Goal: Contribute content: Add original content to the website for others to see

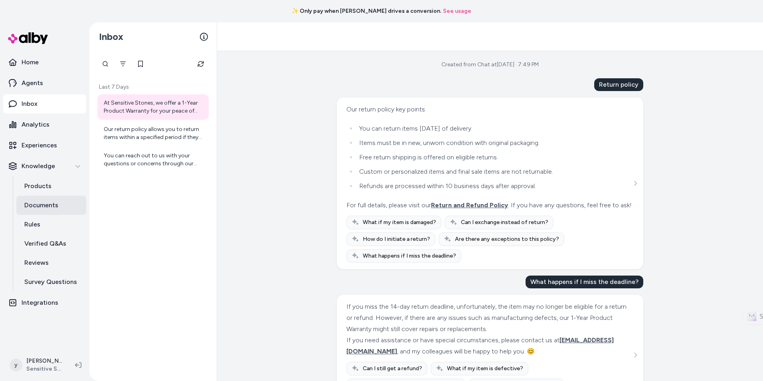
click at [55, 201] on p "Documents" at bounding box center [41, 205] width 34 height 10
click at [62, 202] on link "Documents" at bounding box center [51, 205] width 70 height 19
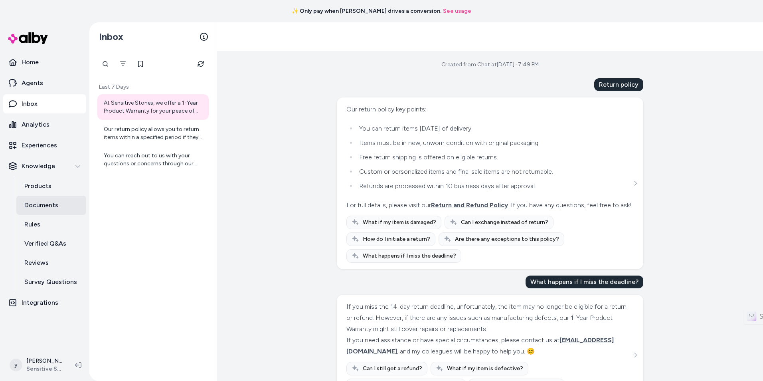
click at [62, 202] on link "Documents" at bounding box center [51, 205] width 70 height 19
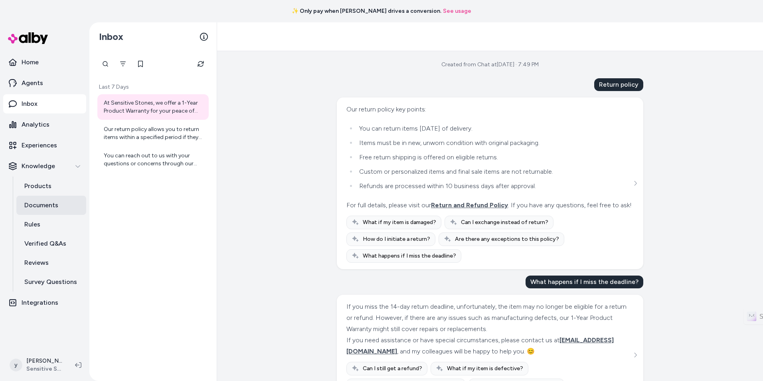
click at [57, 202] on p "Documents" at bounding box center [41, 205] width 34 height 10
click at [58, 205] on link "Documents" at bounding box center [51, 205] width 70 height 19
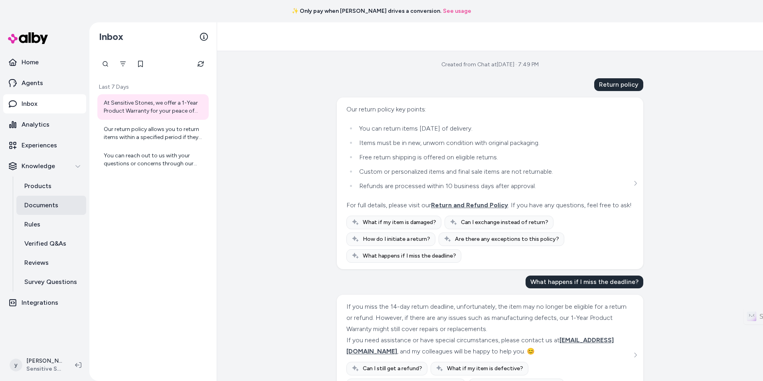
click at [58, 205] on link "Documents" at bounding box center [51, 205] width 70 height 19
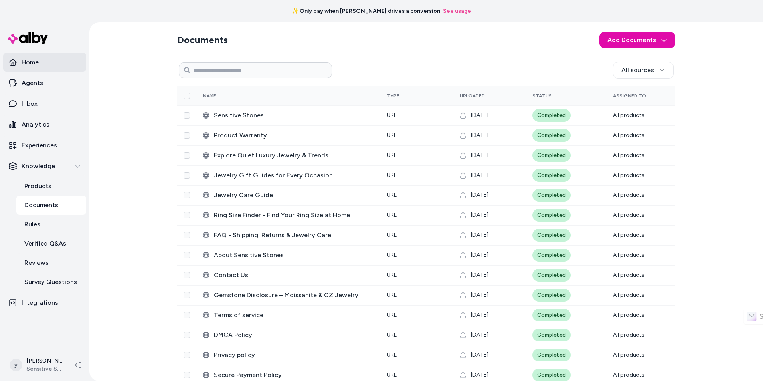
click at [42, 64] on link "Home" at bounding box center [44, 62] width 83 height 19
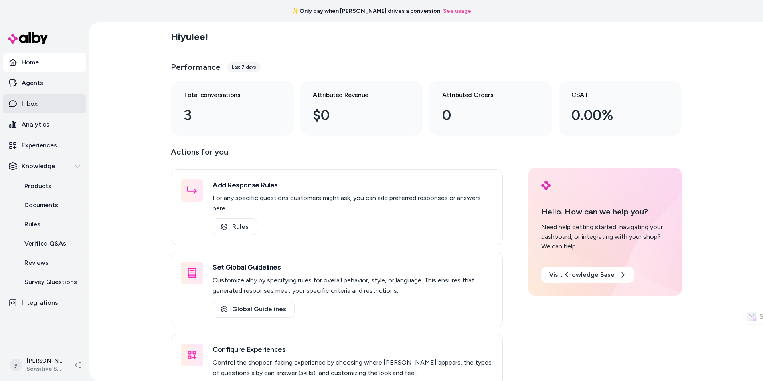
click at [47, 107] on link "Inbox" at bounding box center [44, 103] width 83 height 19
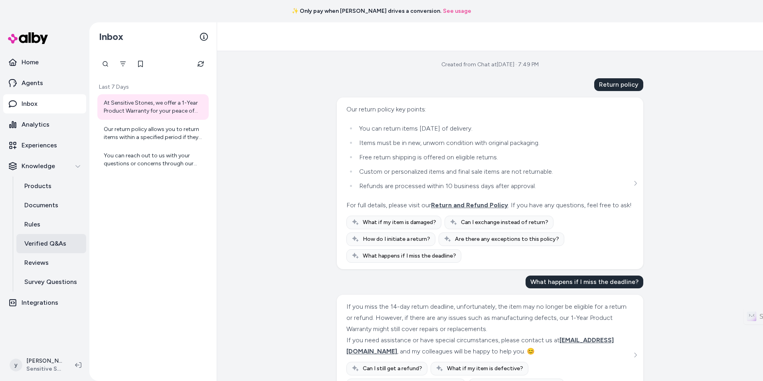
click at [57, 241] on p "Verified Q&As" at bounding box center [45, 244] width 42 height 10
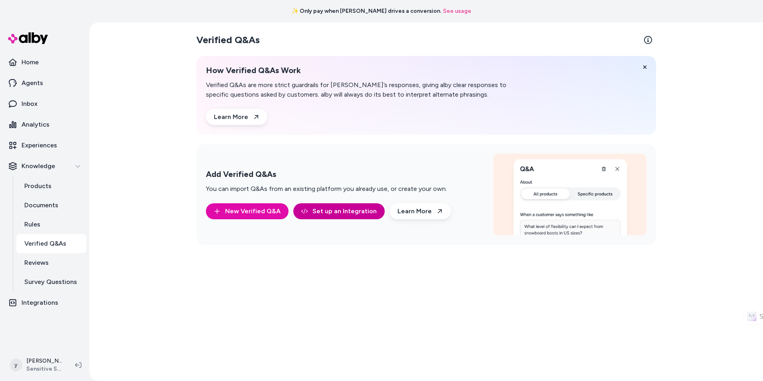
click at [319, 210] on link "Set up an Integration" at bounding box center [338, 211] width 91 height 16
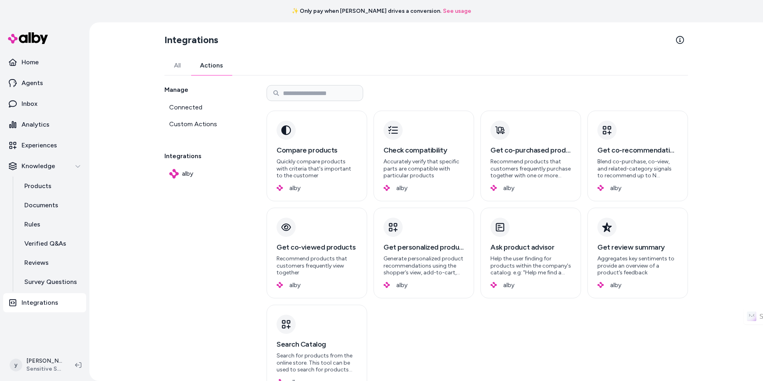
click at [206, 65] on link "Actions" at bounding box center [211, 65] width 42 height 19
click at [640, 243] on h3 "Get review summary" at bounding box center [637, 246] width 81 height 11
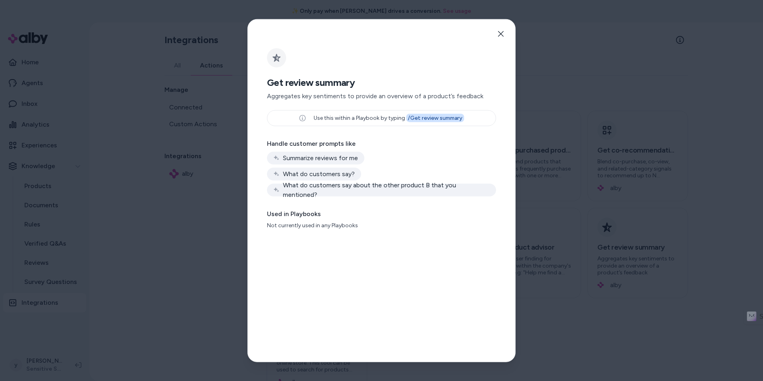
click at [344, 152] on div "Summarize reviews for me" at bounding box center [315, 158] width 97 height 13
drag, startPoint x: 275, startPoint y: 155, endPoint x: 380, endPoint y: 156, distance: 104.6
click at [380, 156] on div "Summarize reviews for me What do customers say? What do customers say about the…" at bounding box center [381, 174] width 229 height 45
drag, startPoint x: 413, startPoint y: 122, endPoint x: 464, endPoint y: 122, distance: 51.1
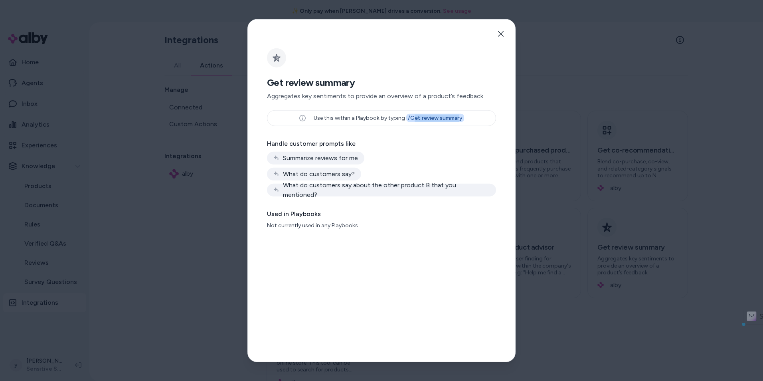
click at [463, 122] on div "Use this within a Playbook by typing / Get review summary" at bounding box center [381, 118] width 229 height 16
click at [464, 122] on div "Use this within a Playbook by typing / Get review summary" at bounding box center [381, 118] width 229 height 16
drag, startPoint x: 336, startPoint y: 195, endPoint x: 457, endPoint y: 195, distance: 120.9
click at [456, 195] on div "What do customers say about the other product B that you mentioned?" at bounding box center [381, 190] width 229 height 13
click at [457, 195] on div "What do customers say about the other product B that you mentioned?" at bounding box center [381, 190] width 229 height 13
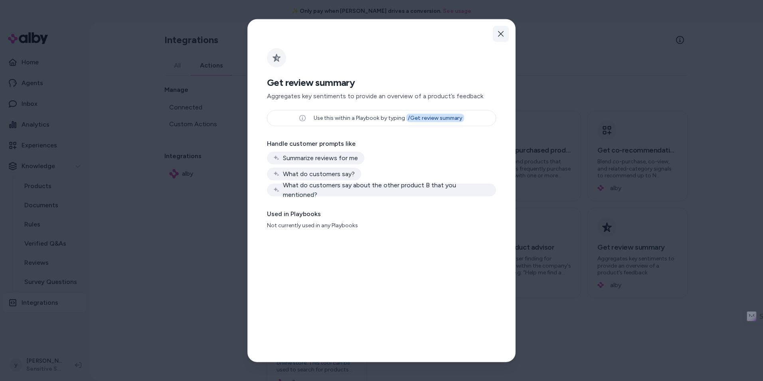
click at [503, 34] on icon "button" at bounding box center [501, 34] width 6 height 6
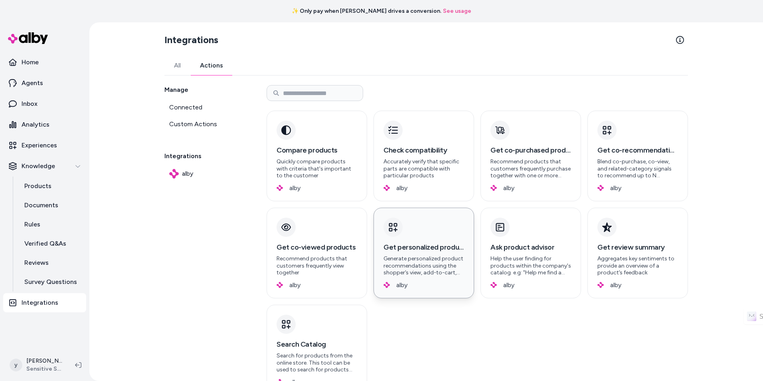
click at [440, 261] on p "Generate personalized product recommendations using the shopper’s view, add-to-…" at bounding box center [423, 265] width 81 height 21
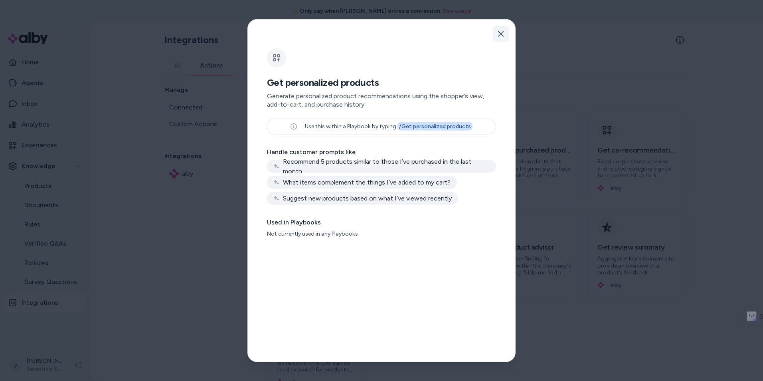
click at [500, 33] on icon "button" at bounding box center [501, 34] width 6 height 6
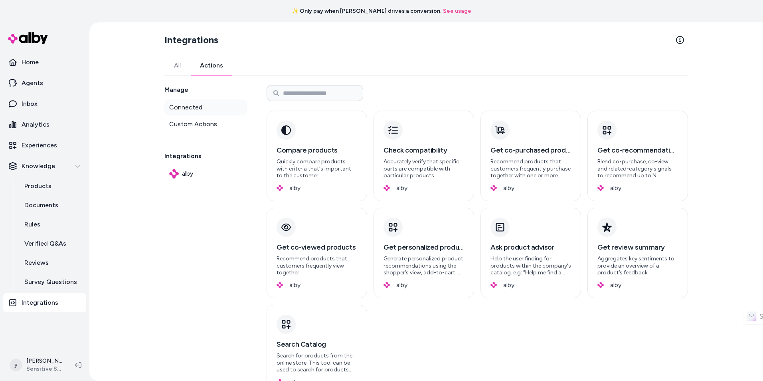
click at [218, 111] on link "Connected" at bounding box center [205, 107] width 83 height 16
click at [182, 68] on link "All" at bounding box center [177, 65] width 26 height 19
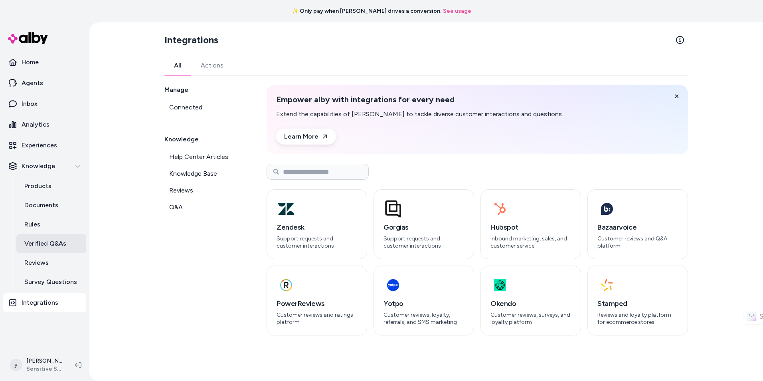
click at [67, 244] on link "Verified Q&As" at bounding box center [51, 243] width 70 height 19
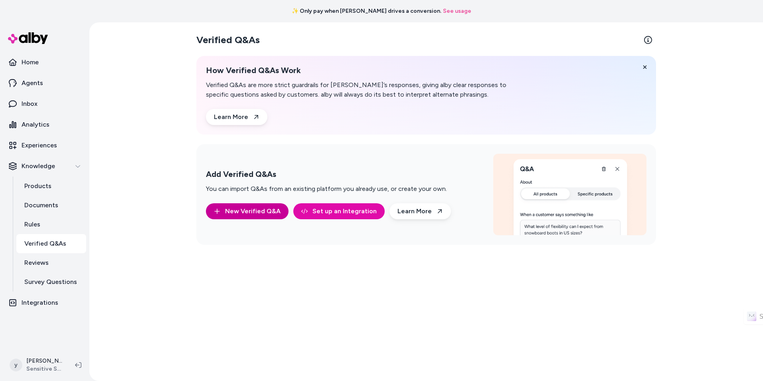
click at [261, 210] on button "New Verified Q&A" at bounding box center [247, 211] width 83 height 16
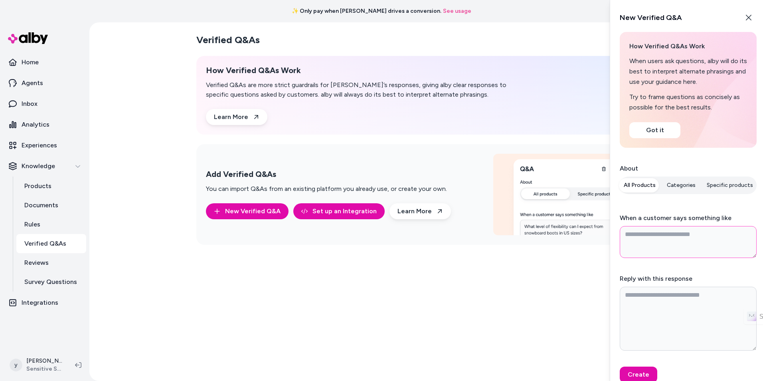
click at [681, 234] on textarea "When a customer says something like" at bounding box center [688, 242] width 137 height 32
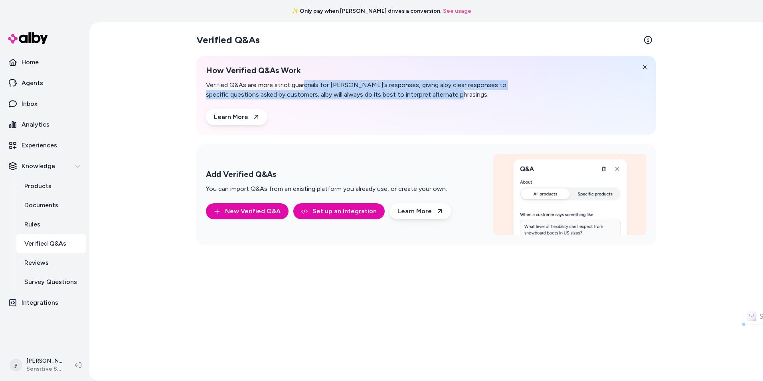
drag, startPoint x: 380, startPoint y: 95, endPoint x: 477, endPoint y: 97, distance: 97.4
click at [477, 97] on p "Verified Q&As are more strict guardrails for [PERSON_NAME]’s responses, giving …" at bounding box center [359, 89] width 306 height 19
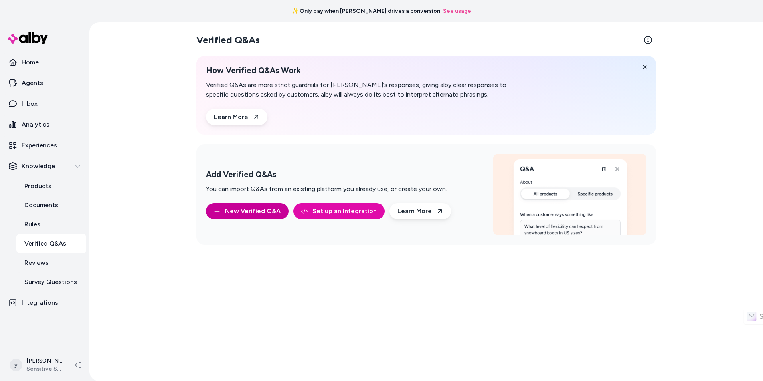
click at [259, 215] on button "New Verified Q&A" at bounding box center [247, 211] width 83 height 16
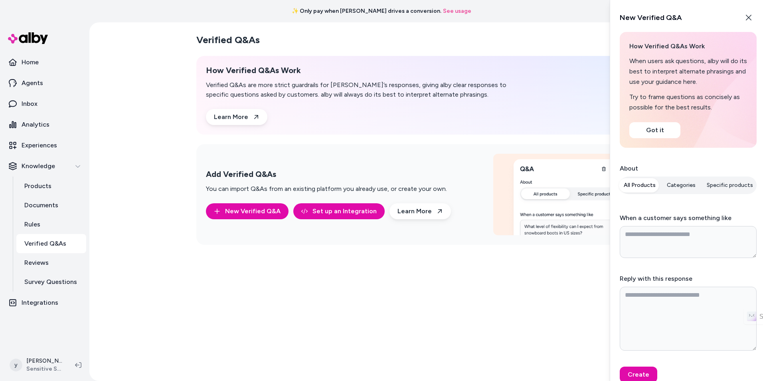
type textarea "*"
